Goal: Task Accomplishment & Management: Use online tool/utility

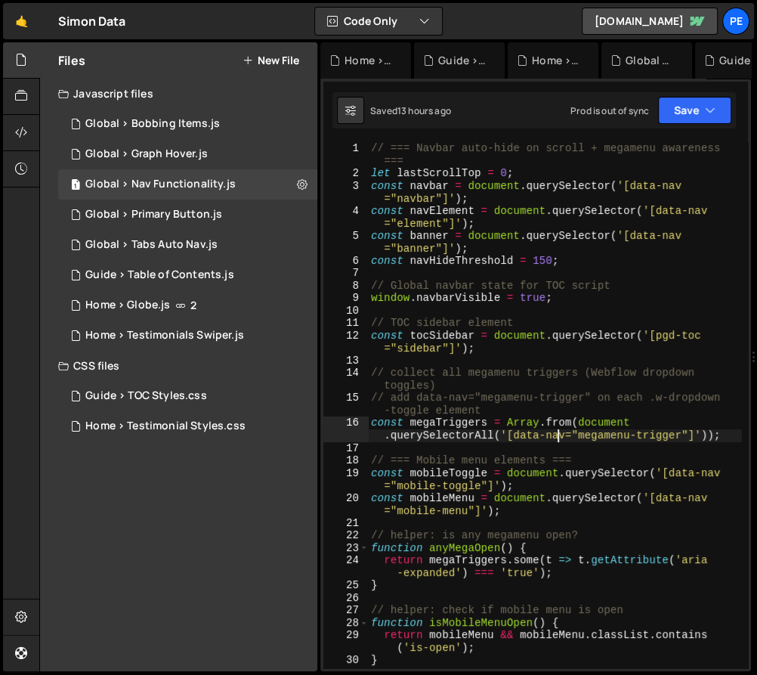
click at [559, 438] on div "// === Navbar auto-hide on scroll + megamenu awareness === let lastScrollTop = …" at bounding box center [555, 424] width 374 height 565
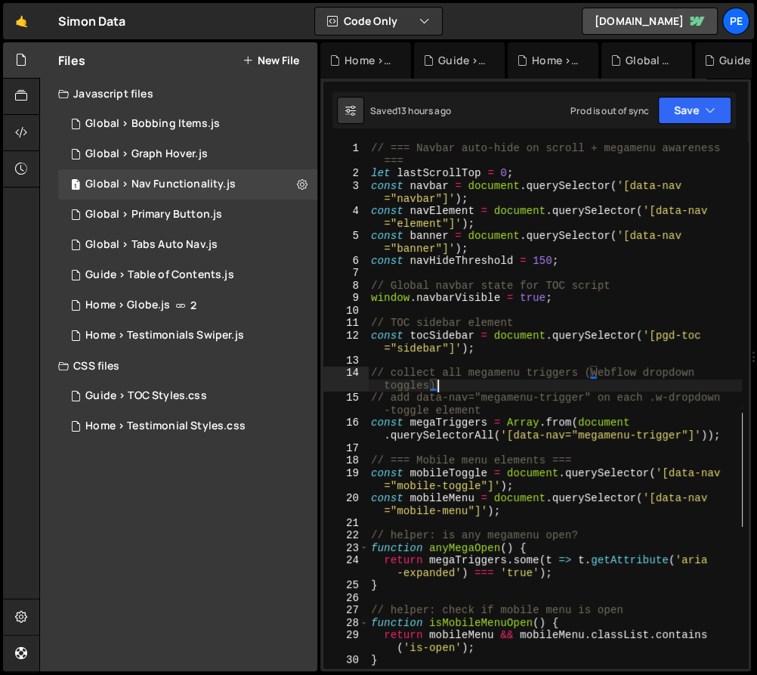
click at [607, 387] on div "// === Navbar auto-hide on scroll + megamenu awareness === let lastScrollTop = …" at bounding box center [555, 424] width 374 height 565
type textarea "// collect all megamenu triggers (Webflow dropdown toggles)"
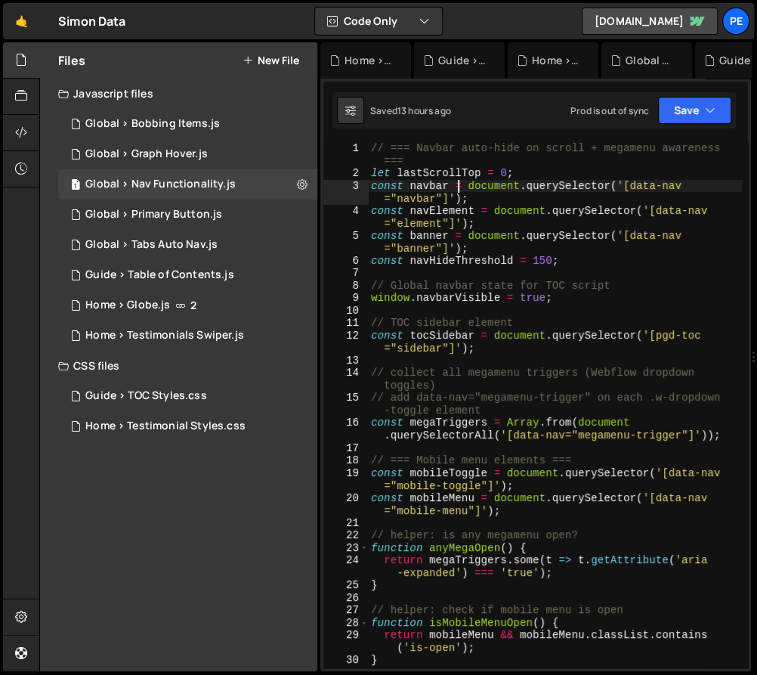
click at [460, 185] on div "// === Navbar auto-hide on scroll + megamenu awareness === let lastScrollTop = …" at bounding box center [555, 424] width 374 height 565
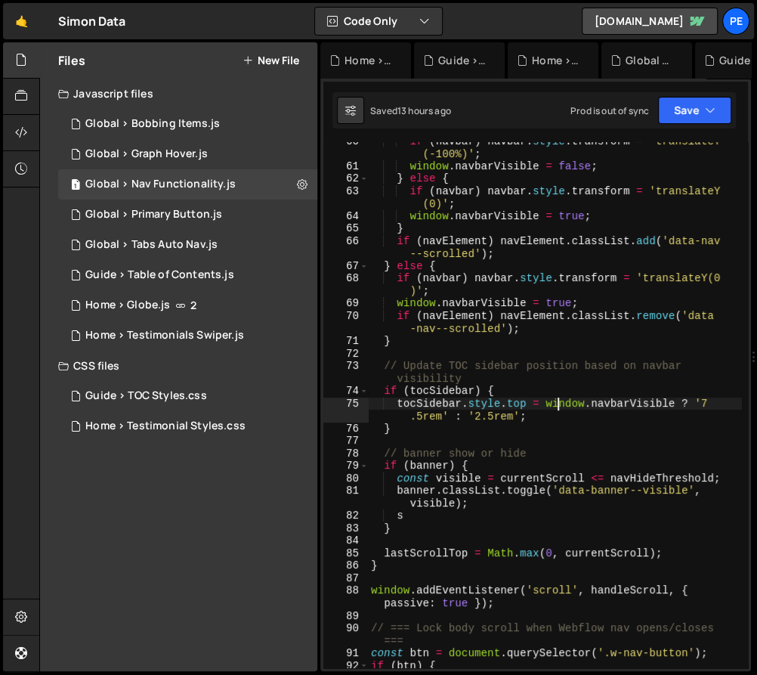
click at [556, 401] on div "if ( navbar ) navbar . style . transform = 'translateY (-100%)' ; window . navb…" at bounding box center [555, 417] width 374 height 565
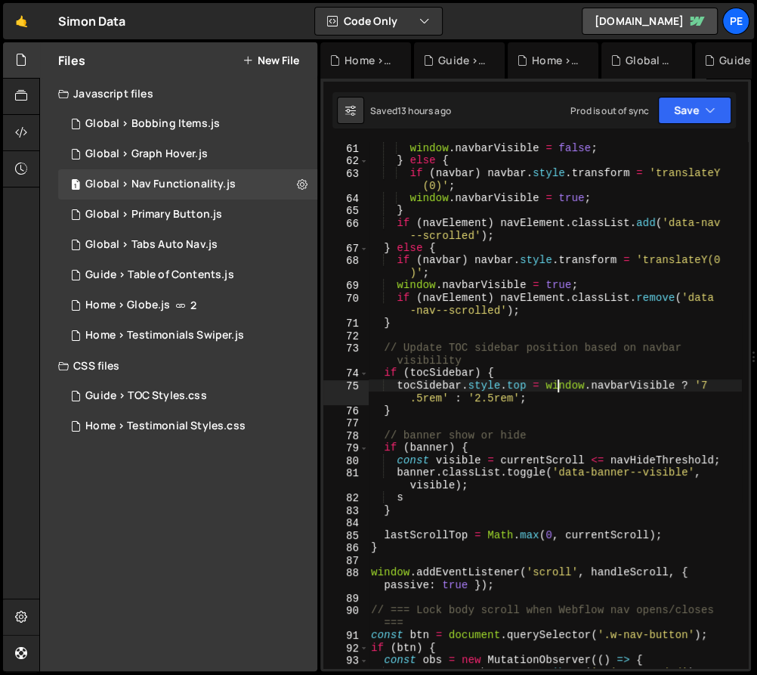
scroll to position [1345, 0]
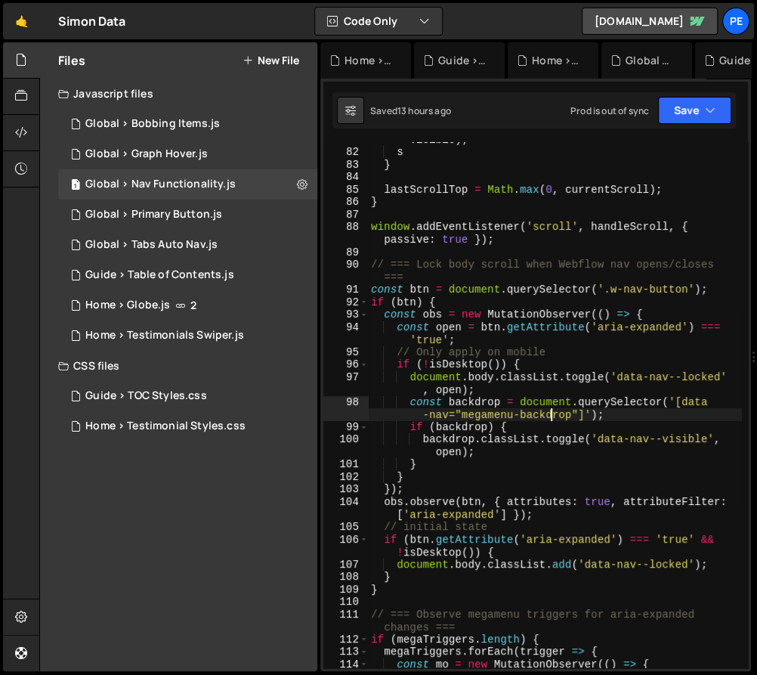
click at [549, 420] on div "banner . classList . toggle ( 'data-banner--visible' , visible ) ; s } lastScro…" at bounding box center [555, 403] width 374 height 565
click at [529, 471] on div "banner . classList . toggle ( 'data-banner--visible' , visible ) ; s } lastScro…" at bounding box center [555, 403] width 374 height 565
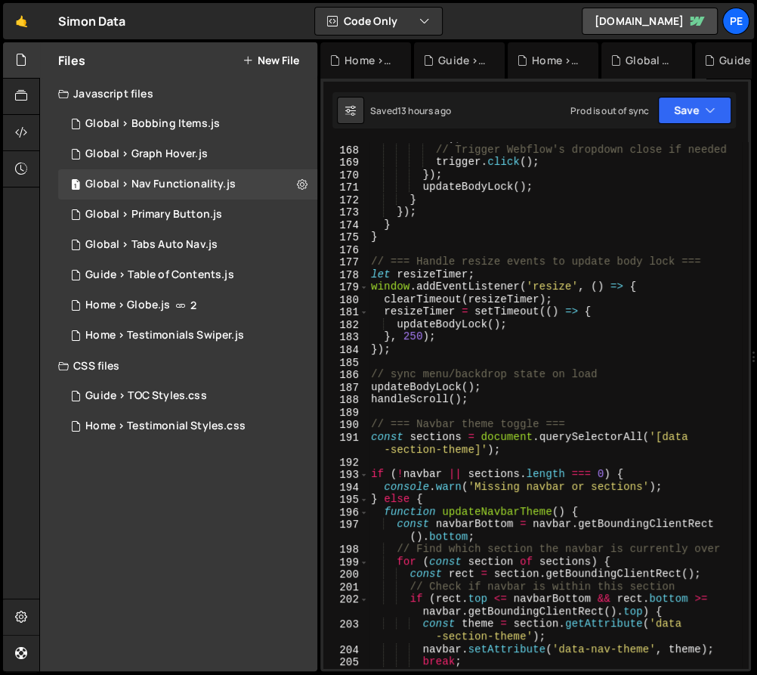
scroll to position [2707, 0]
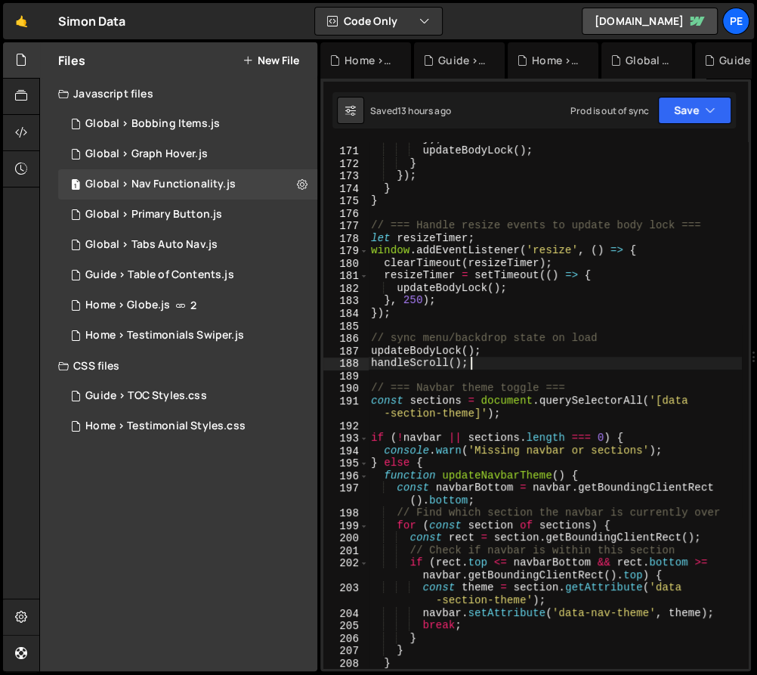
click at [551, 364] on div "}) ; updateBodyLock ( ) ; } }) ; } } // === Handle resize events to update body…" at bounding box center [555, 408] width 374 height 552
type textarea "handleScroll();"
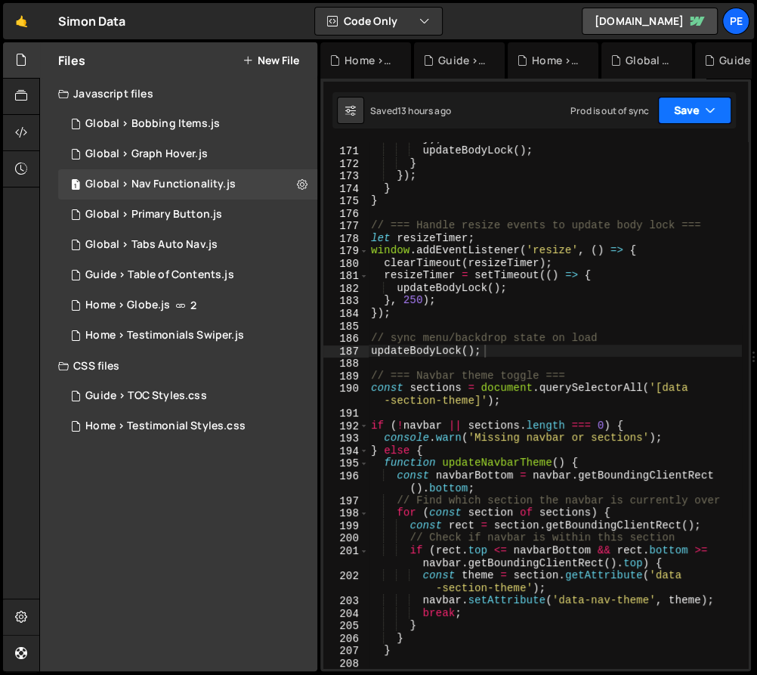
click at [689, 116] on button "Save" at bounding box center [694, 110] width 73 height 27
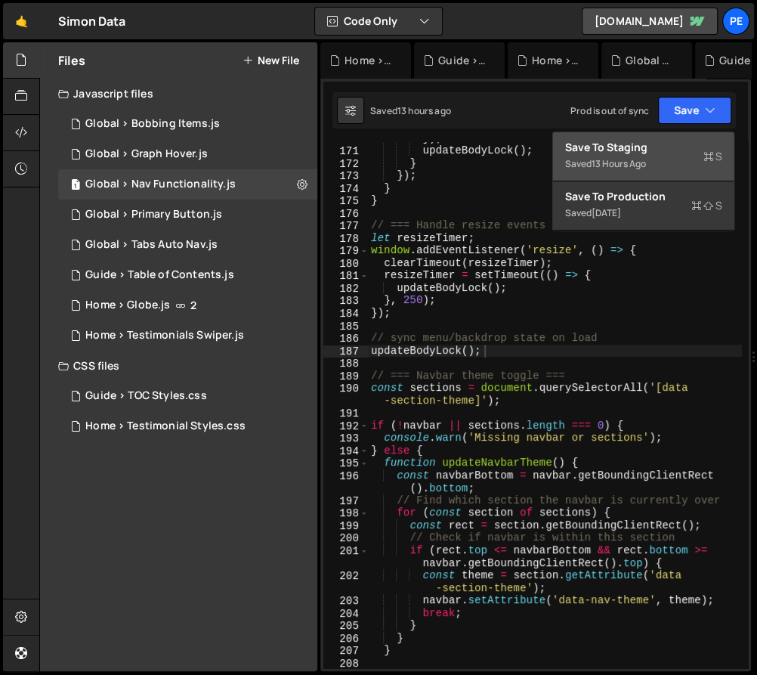
click at [680, 147] on div "Save to Staging S" at bounding box center [643, 147] width 157 height 15
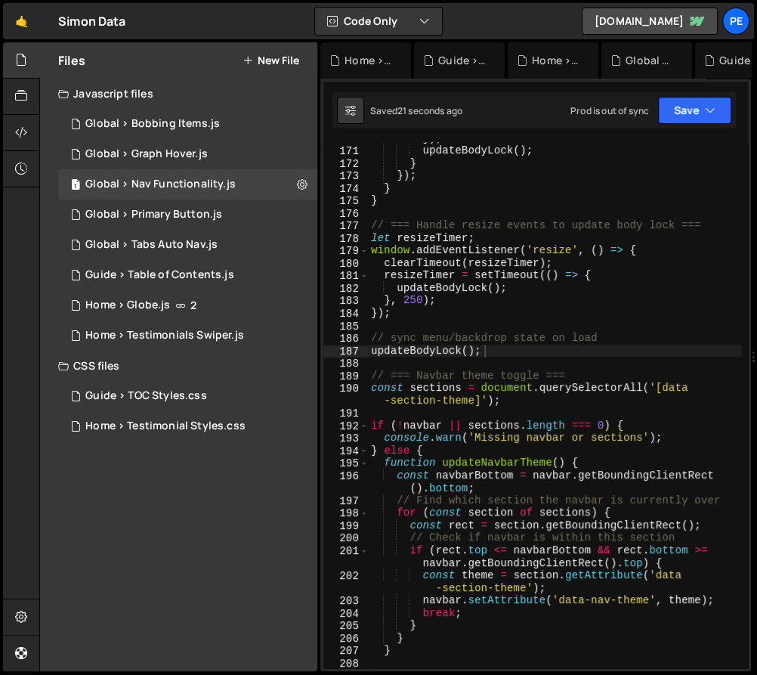
click at [509, 278] on div "}) ; updateBodyLock ( ) ; } }) ; } } // === Handle resize events to update body…" at bounding box center [555, 408] width 374 height 552
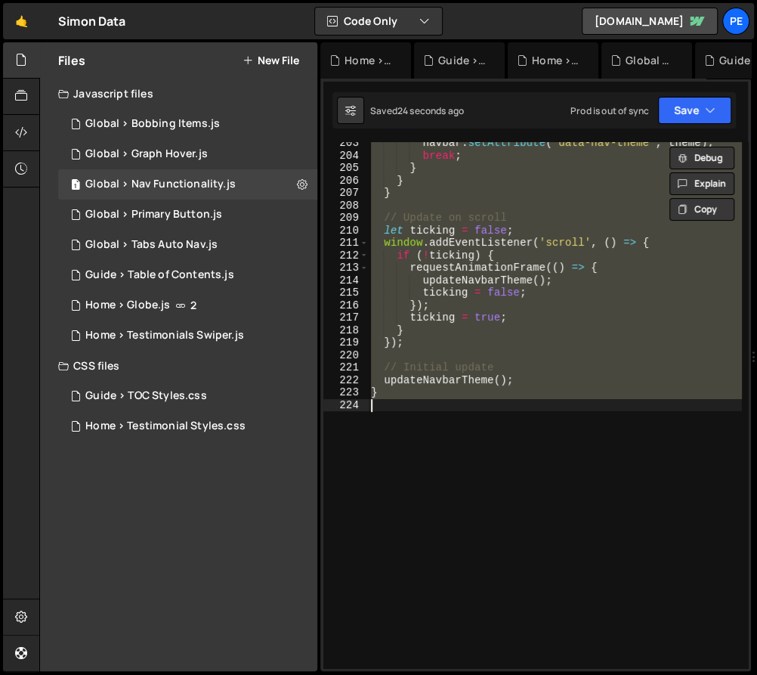
click at [514, 341] on div "navbar . setAttribute ( 'data-nav-theme' , theme ) ; break ; } } } // Update on…" at bounding box center [555, 405] width 374 height 526
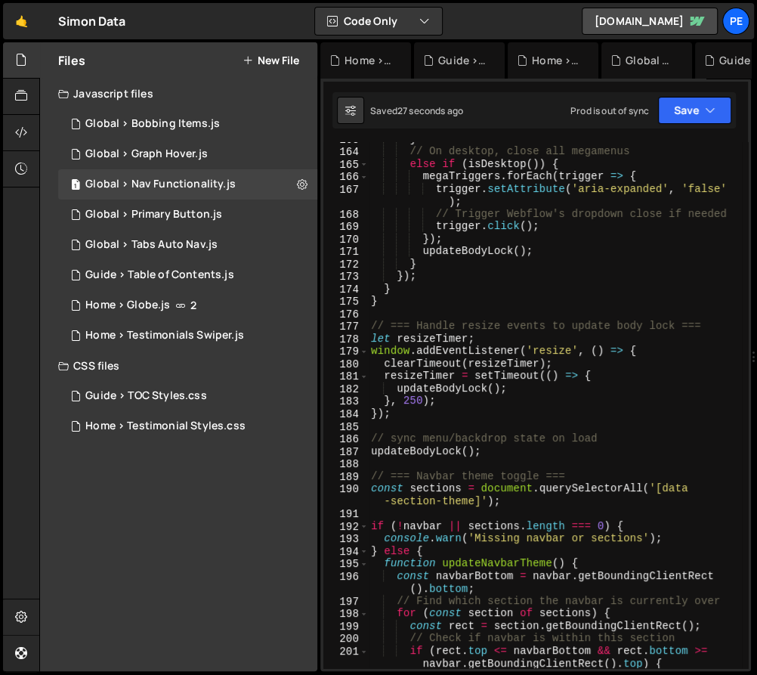
scroll to position [2592, 0]
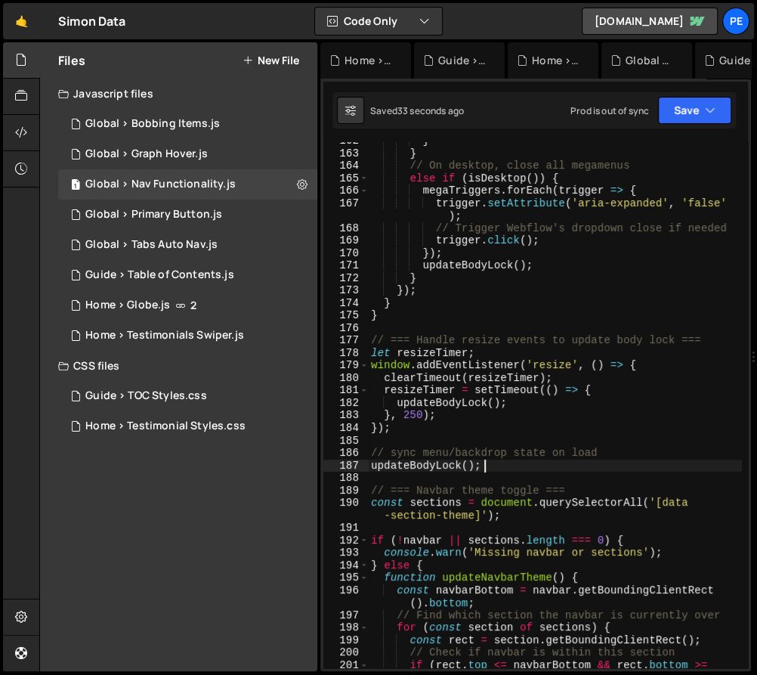
click at [484, 464] on div "} } // On desktop, close all megamenus else if ( isDesktop ( )) { megaTriggers …" at bounding box center [555, 417] width 374 height 565
type textarea "updateBodyLock();"
paste textarea "handleScroll(); // ensure banner has data-banner--visible set correctly on load"
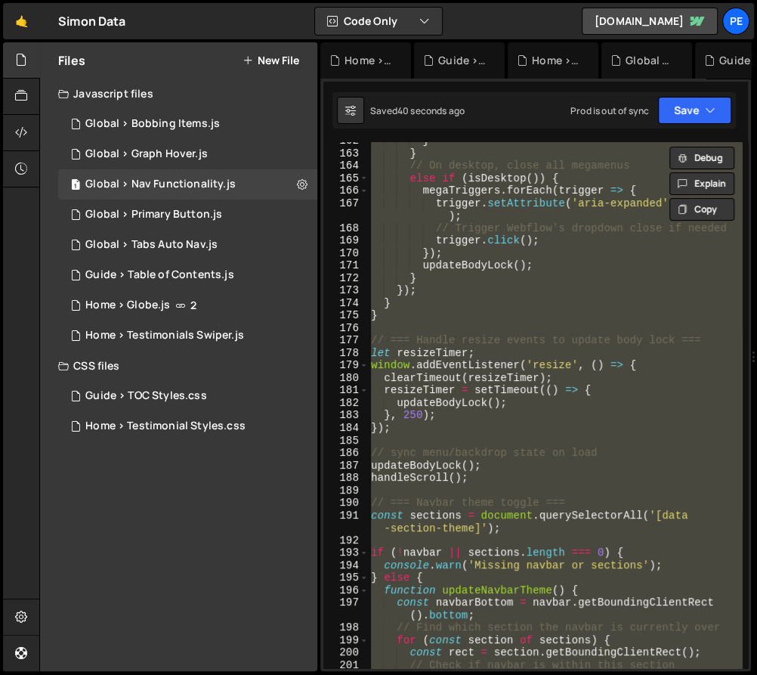
click at [720, 125] on div "Saved 40 seconds ago Prod is out of sync Upgrade to Edit Save Save to Staging S…" at bounding box center [535, 110] width 404 height 36
click at [705, 112] on icon "button" at bounding box center [710, 110] width 11 height 15
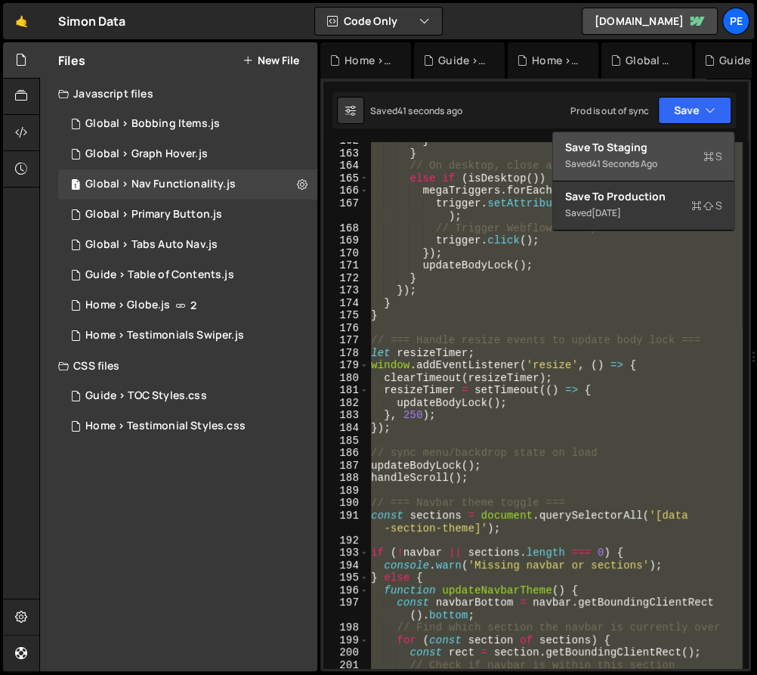
click at [673, 150] on div "Save to Staging S" at bounding box center [643, 147] width 157 height 15
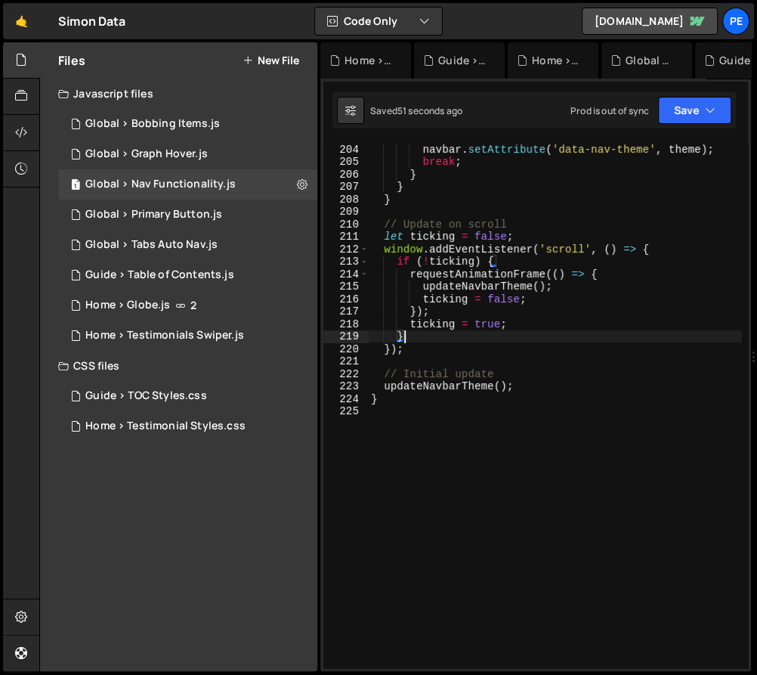
click at [559, 337] on div "const theme = section . getAttribute ( 'data -section-theme' ) ; navbar . setAt…" at bounding box center [555, 400] width 374 height 565
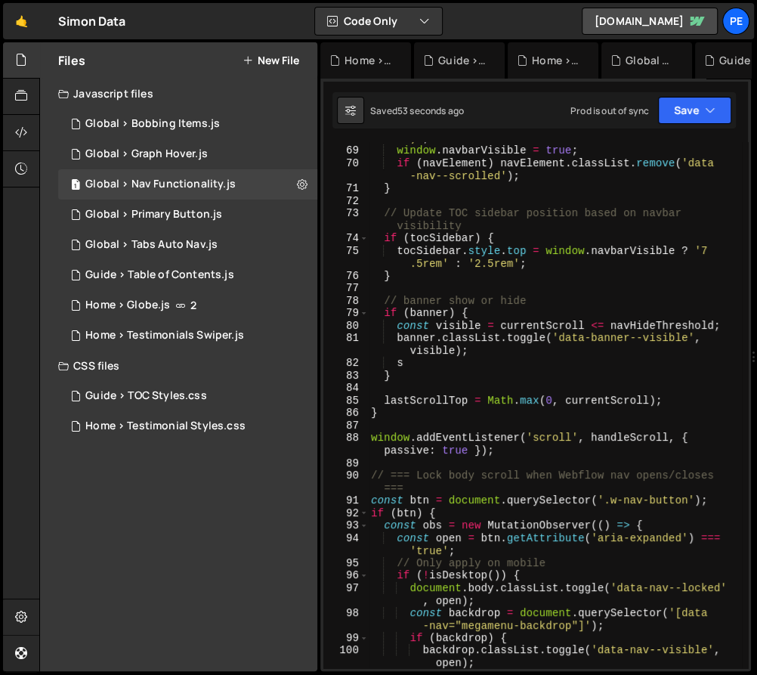
scroll to position [1001, 0]
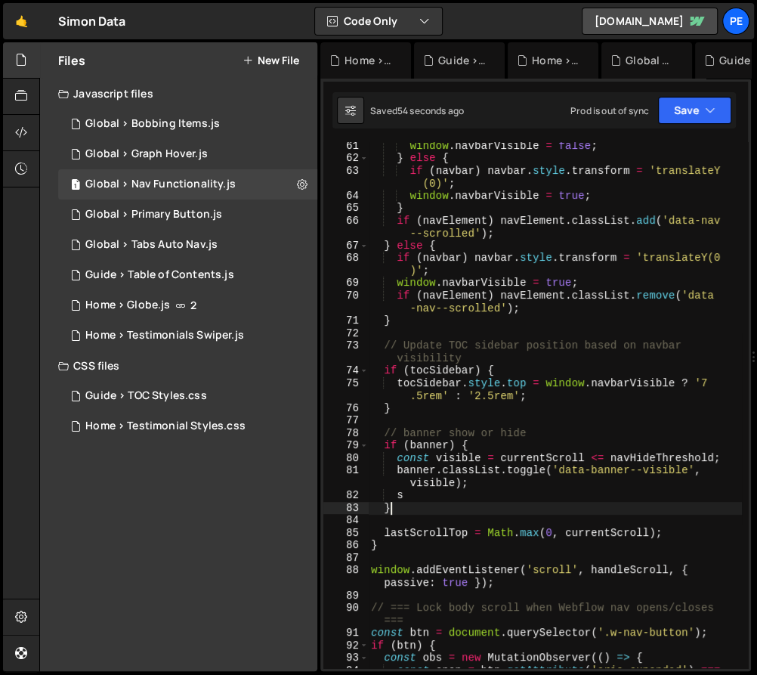
click at [475, 504] on div "window . navbarVisible = false ; } else { if ( navbar ) navbar . style . transf…" at bounding box center [555, 422] width 374 height 565
type textarea "}"
type textarea "s"
type textarea "banner.classList.toggle('data-banner--visible', visible);"
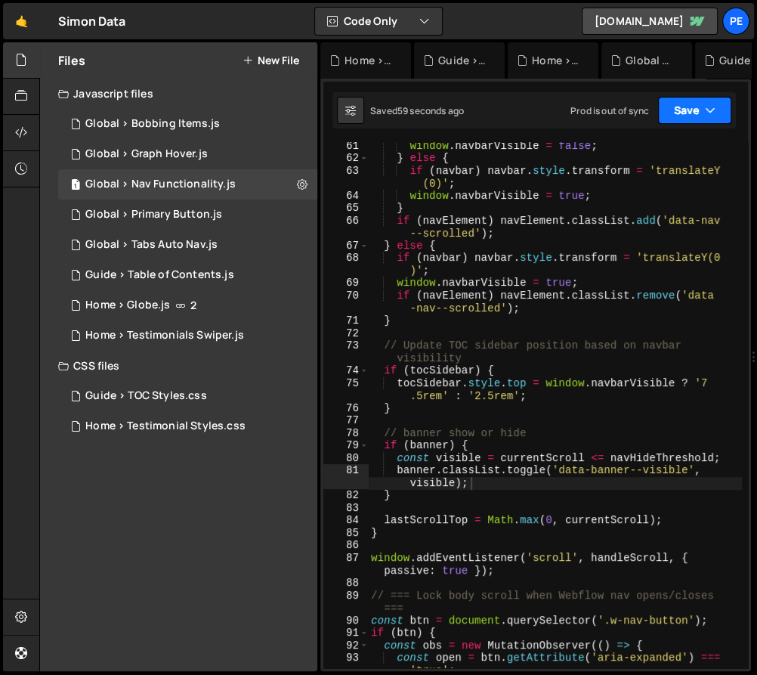
click at [708, 116] on icon "button" at bounding box center [710, 110] width 11 height 15
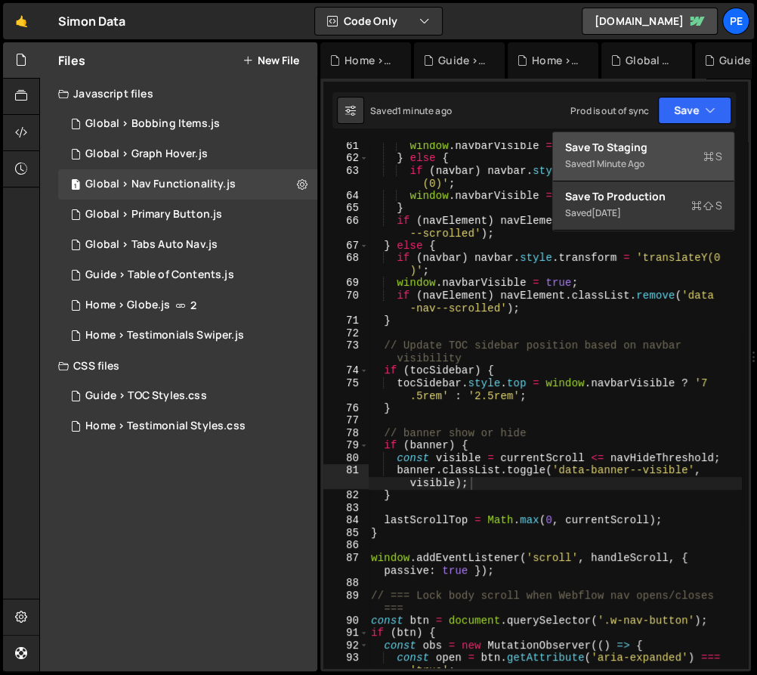
click at [701, 141] on div "Save to Staging S" at bounding box center [643, 147] width 157 height 15
